Goal: Information Seeking & Learning: Find specific page/section

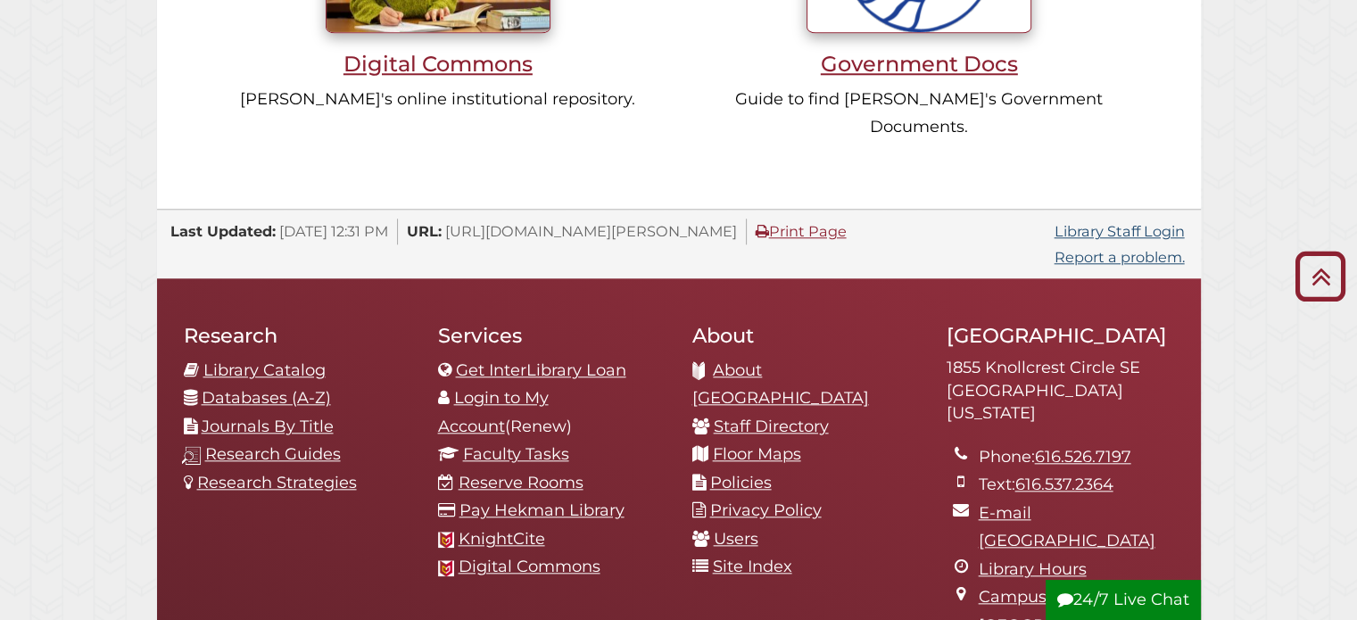
scroll to position [1873, 0]
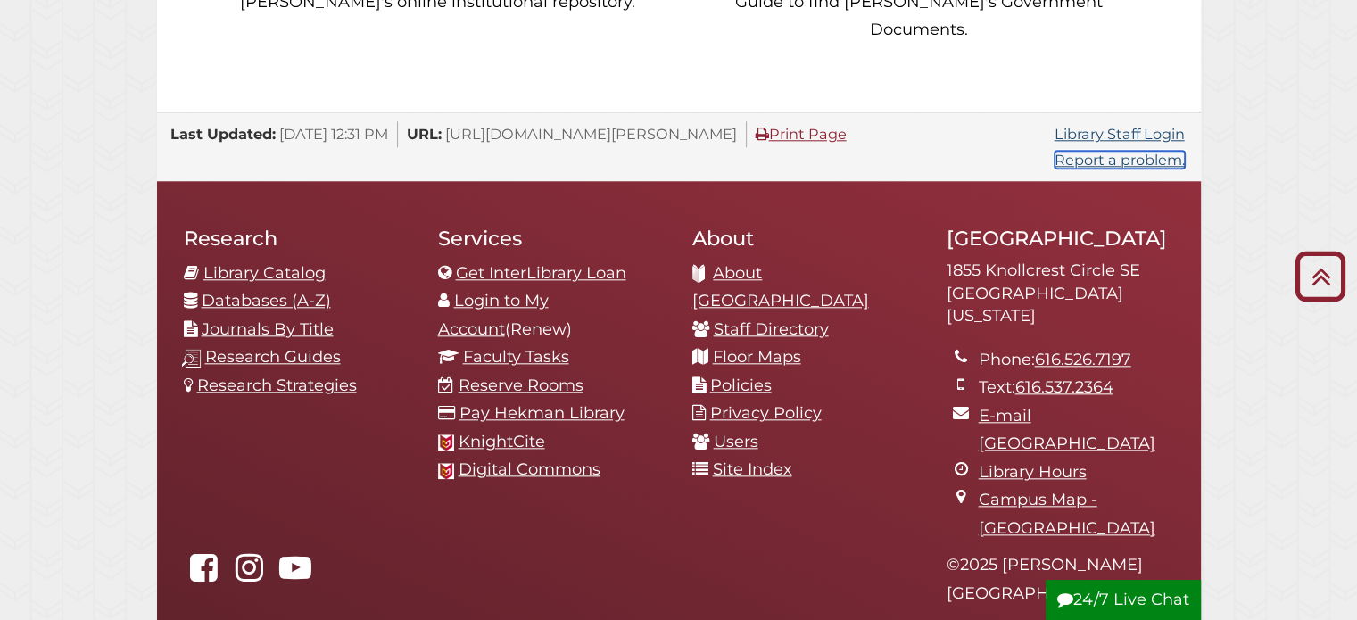
click at [1093, 151] on link "Report a problem." at bounding box center [1119, 160] width 130 height 18
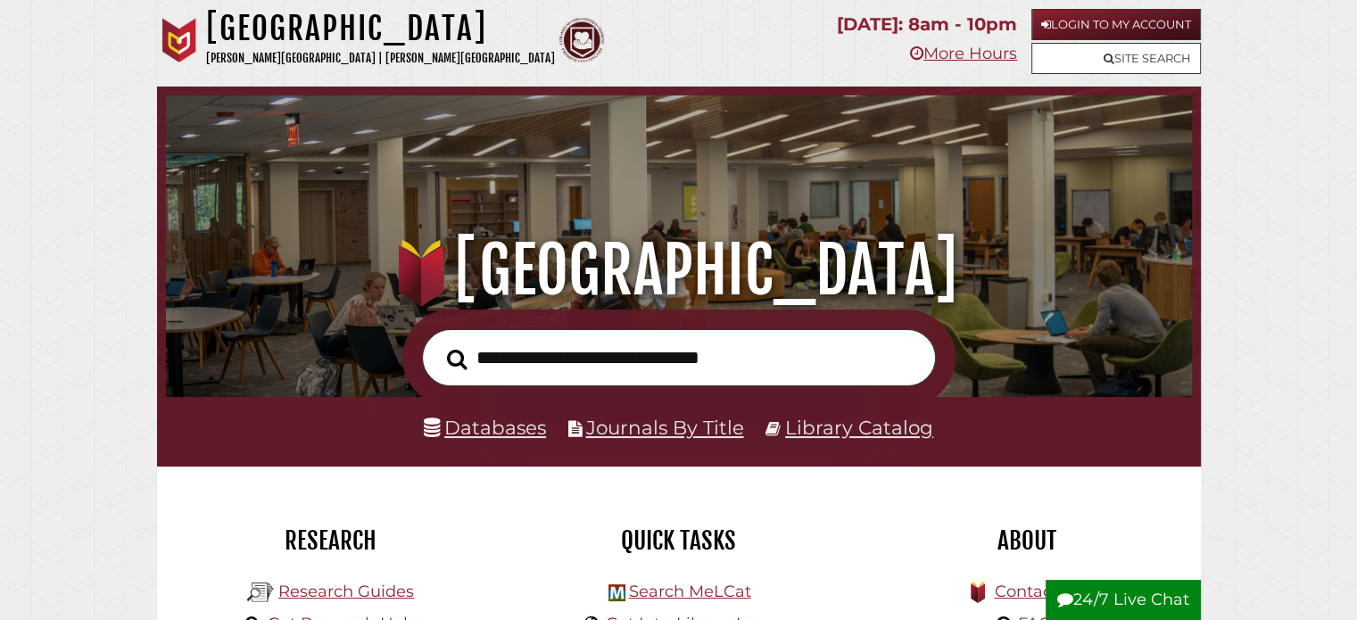
scroll to position [339, 1017]
click at [1106, 56] on icon at bounding box center [1108, 59] width 11 height 12
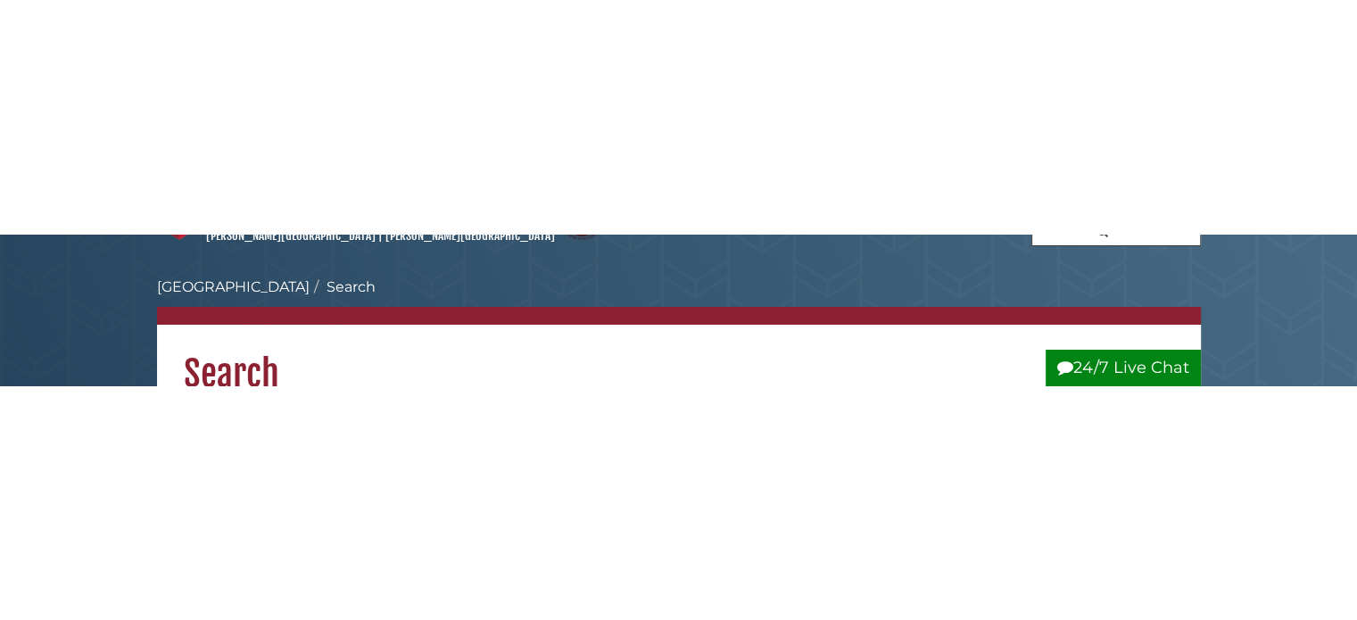
scroll to position [89, 0]
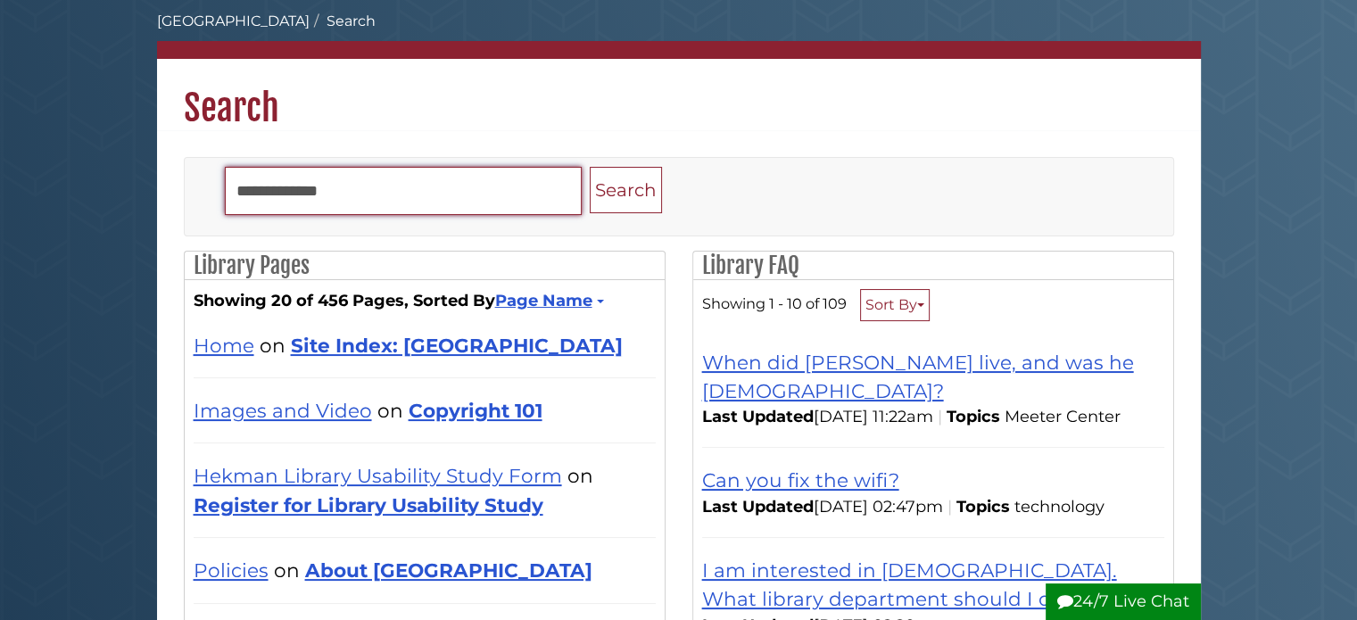
type input "**********"
click at [590, 167] on button "Search" at bounding box center [626, 190] width 72 height 47
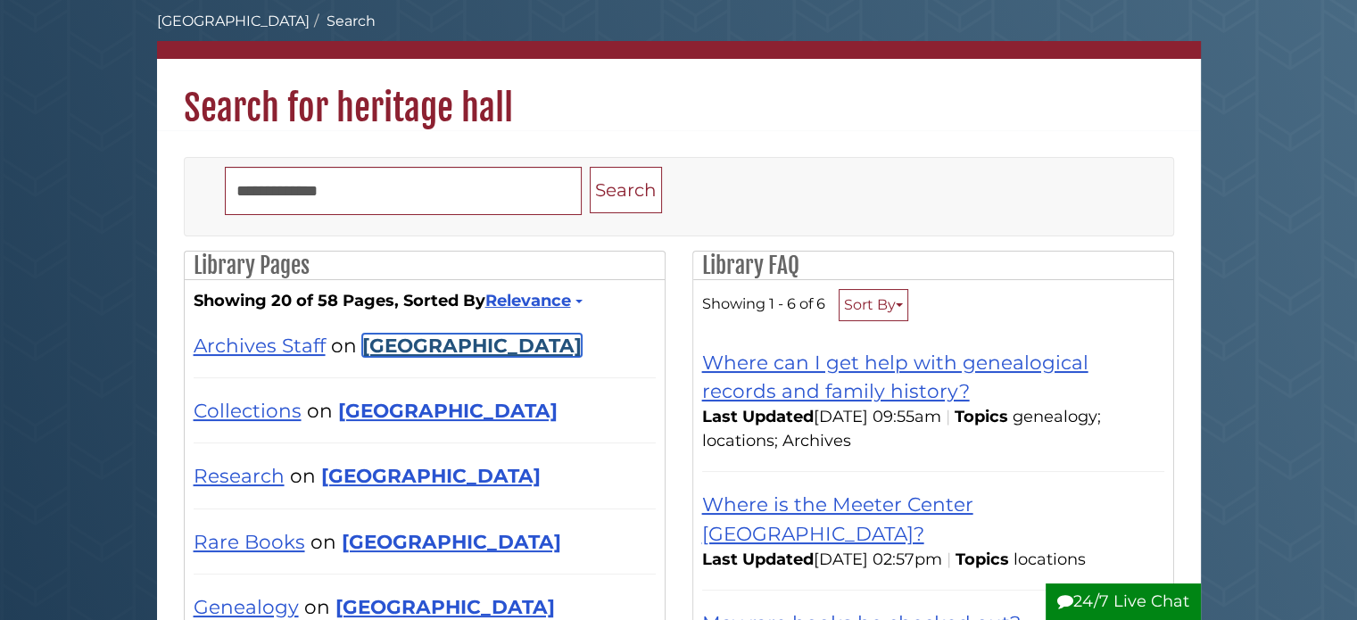
click at [447, 342] on link "[GEOGRAPHIC_DATA]" at bounding box center [471, 345] width 219 height 23
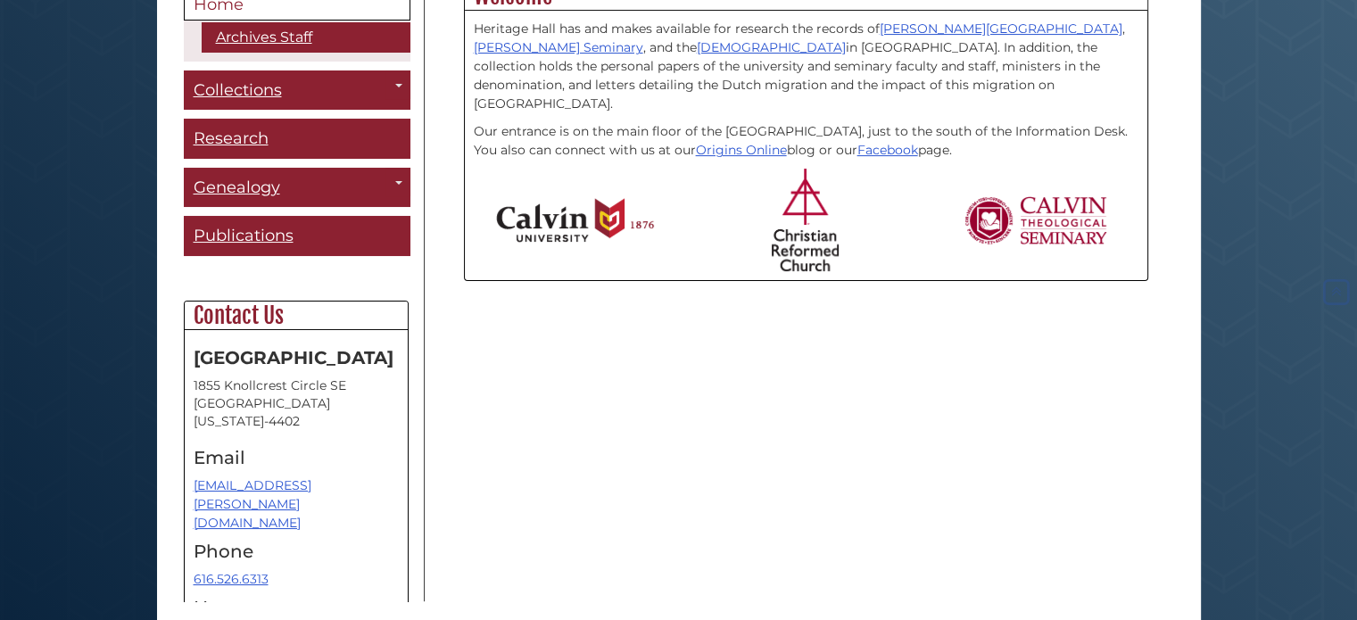
scroll to position [575, 0]
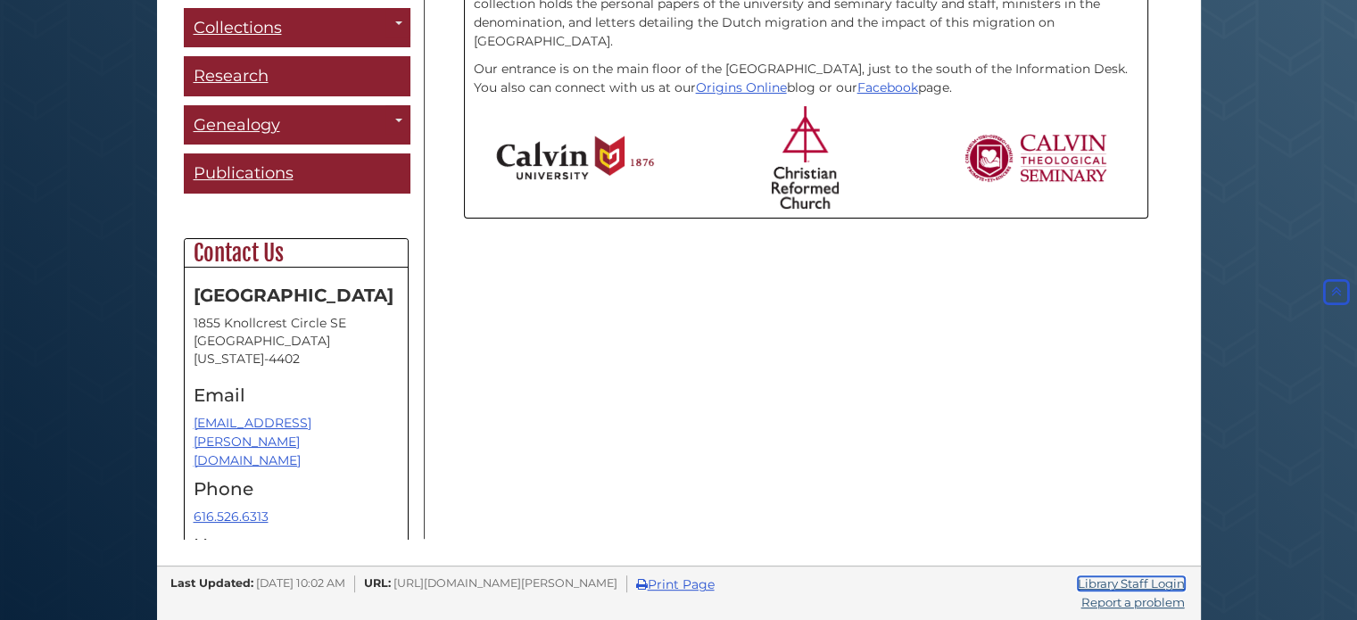
click at [1090, 586] on link "Library Staff Login" at bounding box center [1130, 583] width 107 height 14
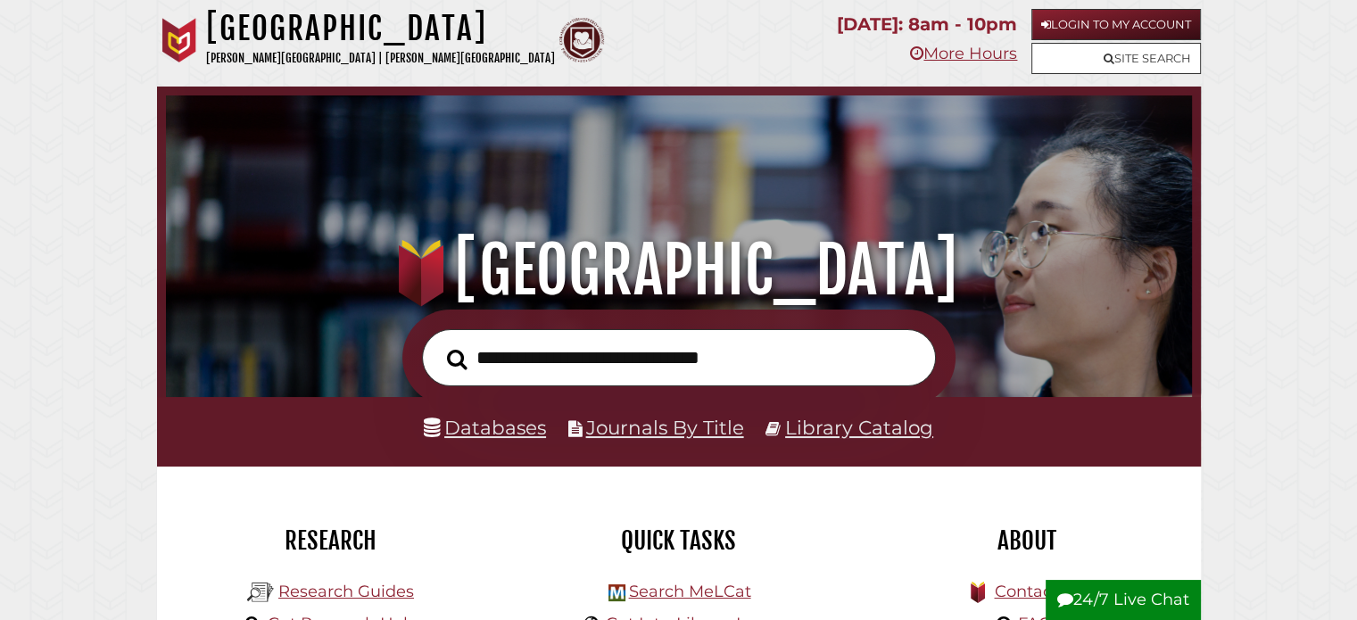
scroll to position [339, 1017]
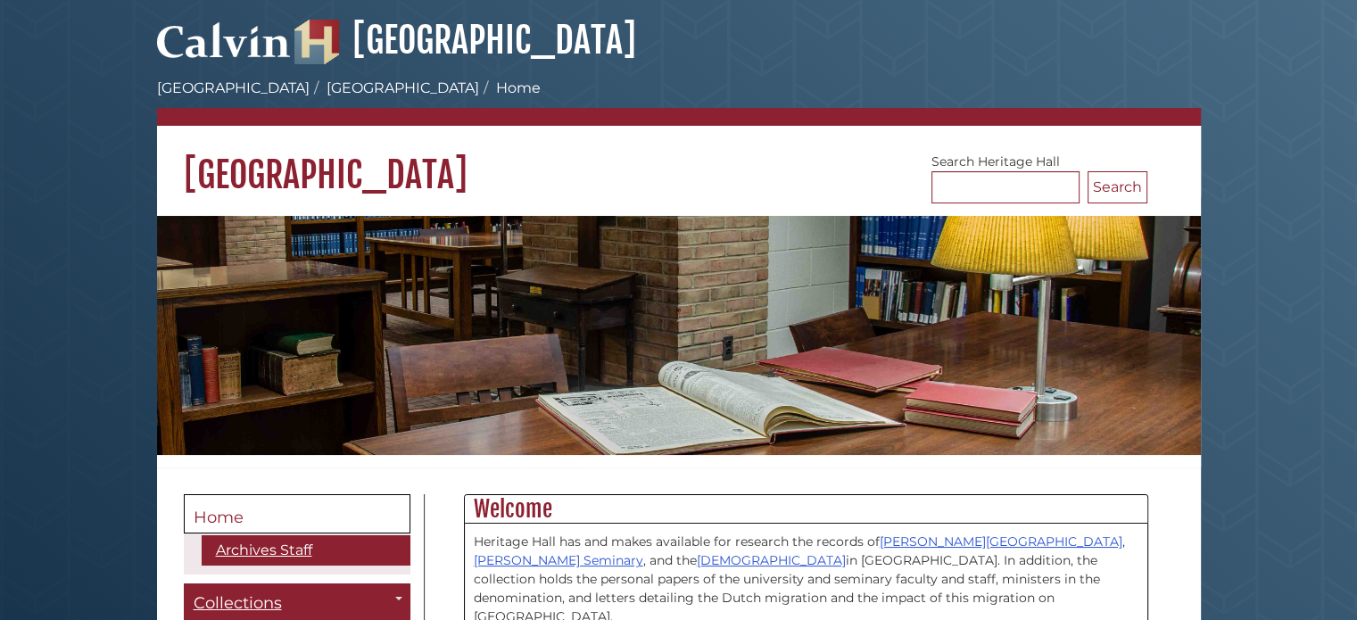
click at [580, 160] on h1 "[GEOGRAPHIC_DATA]" at bounding box center [679, 161] width 1044 height 71
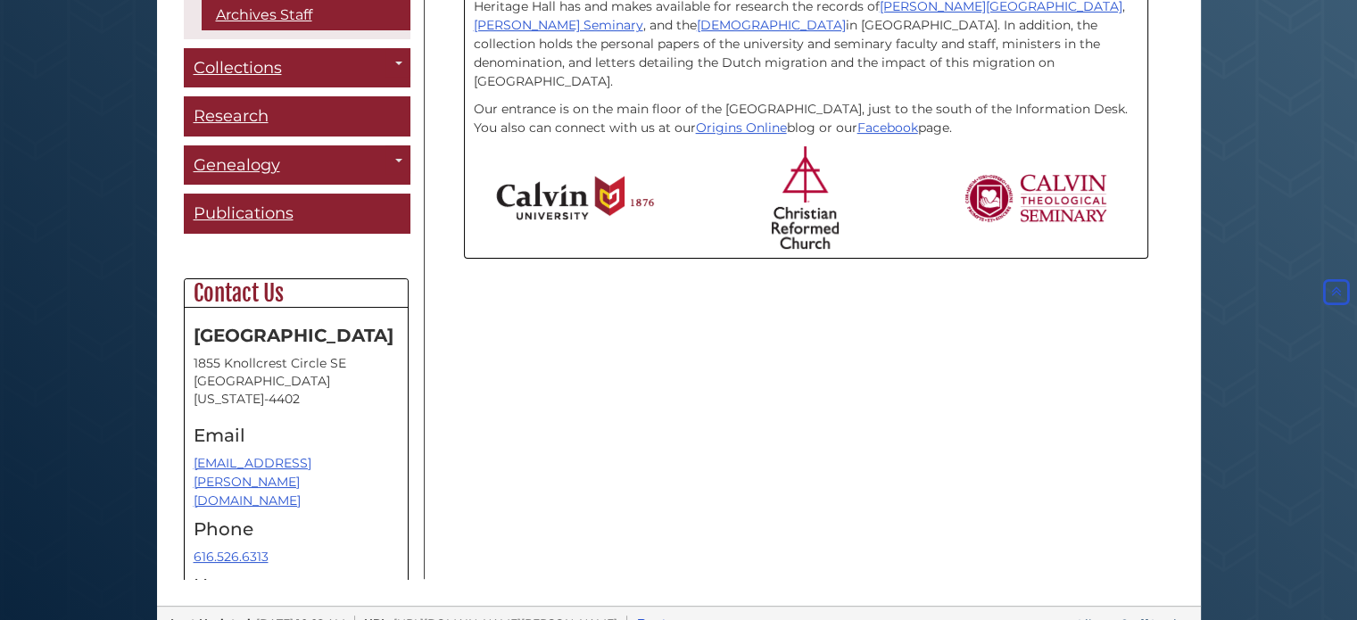
scroll to position [575, 0]
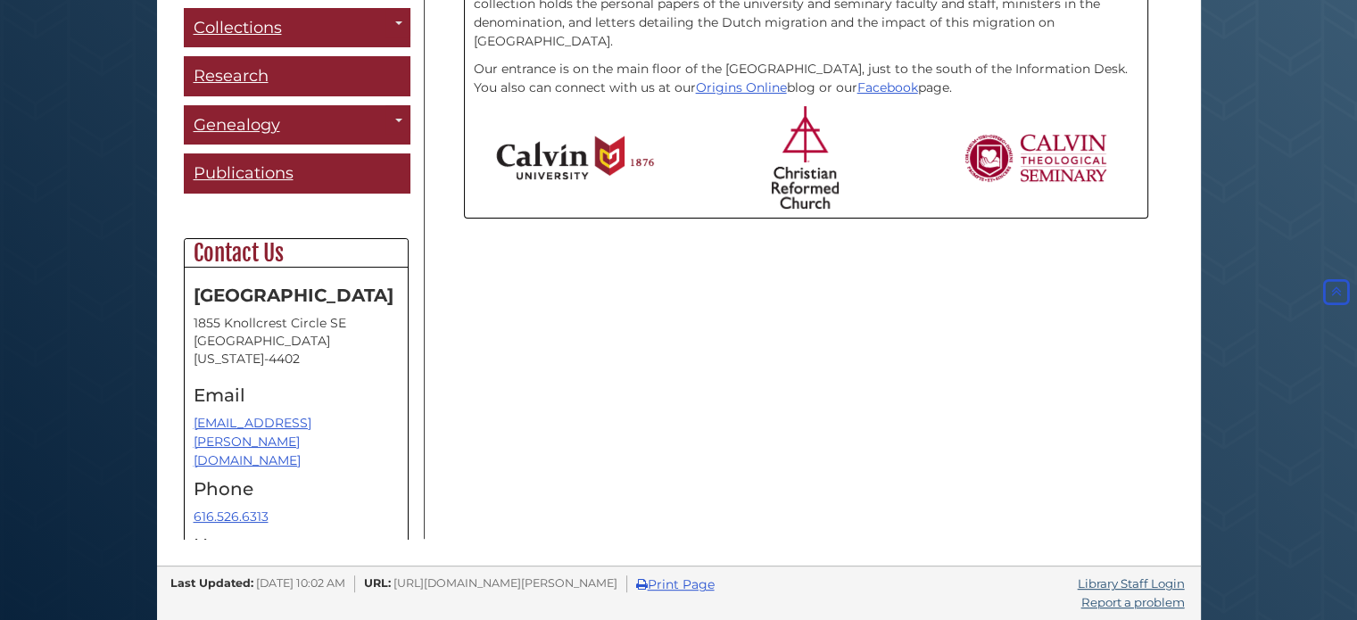
click at [842, 392] on div "Menu Home Archives Staff Collections Toggle Dropdown [PERSON_NAME][GEOGRAPHIC_D…" at bounding box center [678, 229] width 1017 height 620
